Goal: Task Accomplishment & Management: Use online tool/utility

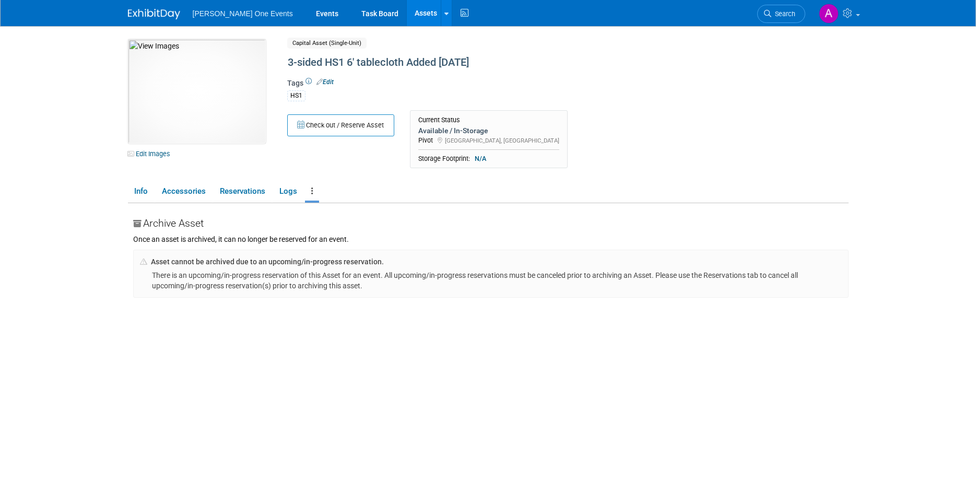
click at [209, 11] on span "[PERSON_NAME] One Events" at bounding box center [243, 13] width 100 height 8
click at [160, 17] on img at bounding box center [154, 14] width 52 height 10
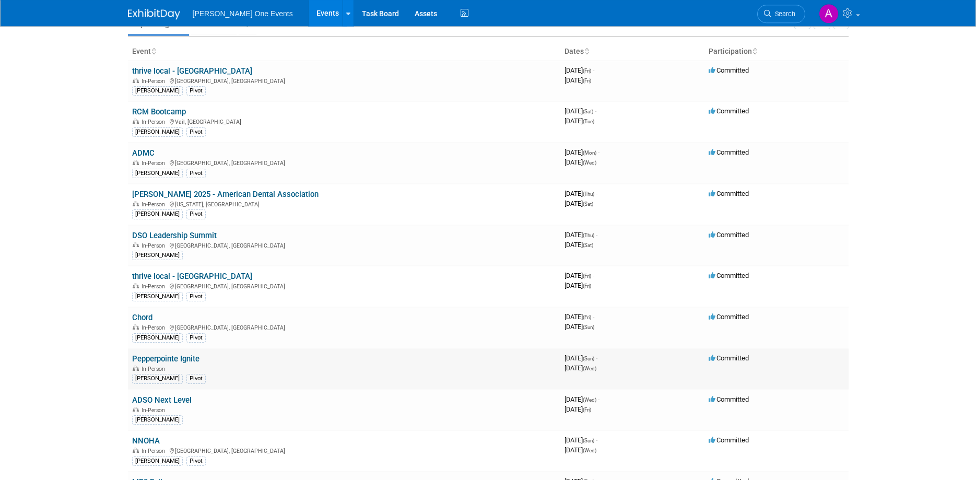
scroll to position [53, 0]
click at [164, 356] on link "Pepperpointe Ignite" at bounding box center [165, 358] width 67 height 9
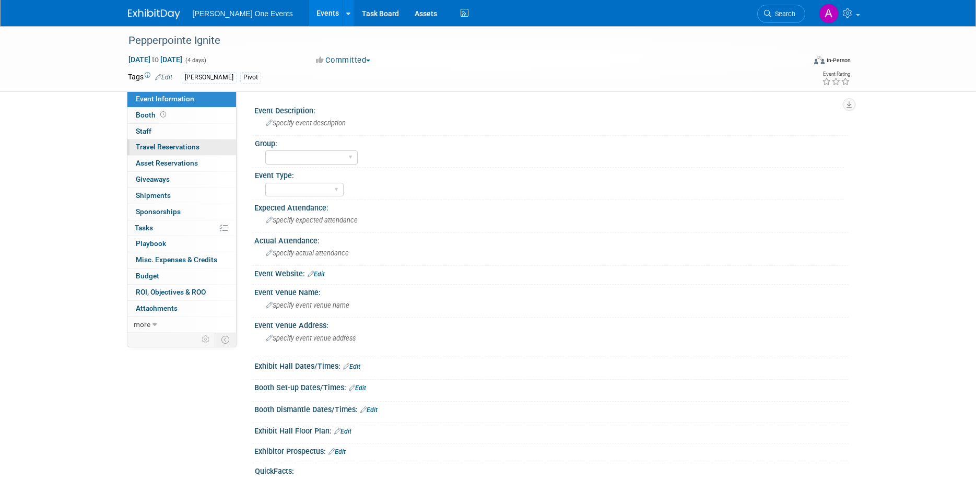
click at [148, 145] on span "Travel Reservations 0" at bounding box center [168, 147] width 64 height 8
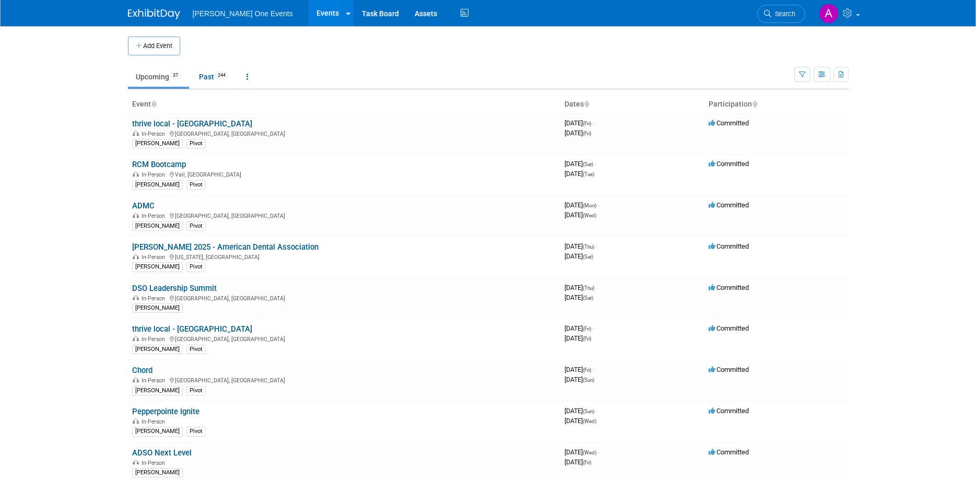
scroll to position [53, 0]
